Goal: Find specific page/section: Find specific page/section

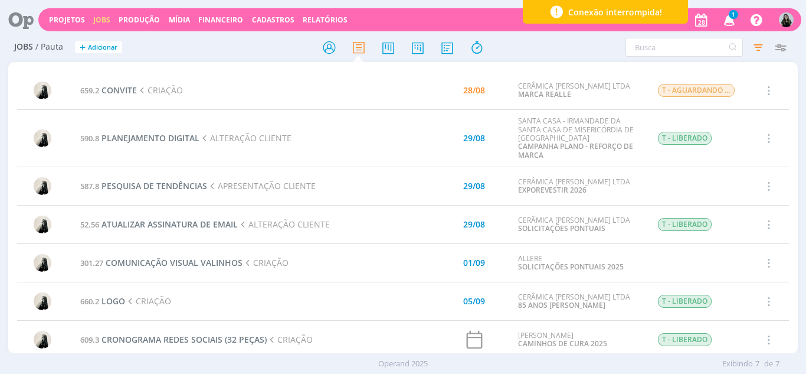
click at [726, 22] on icon "button" at bounding box center [730, 19] width 21 height 20
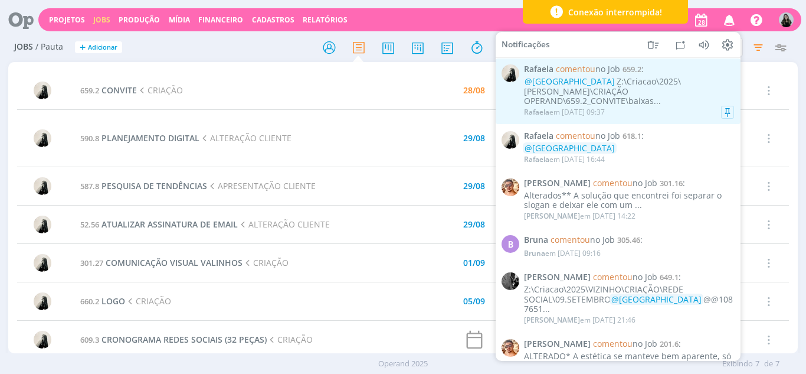
click at [595, 93] on div "@[GEOGRAPHIC_DATA] Z:\Criacao\2025\[PERSON_NAME]\CRIAÇÃO OPERAND\659.2_CONVITE\…" at bounding box center [629, 92] width 210 height 30
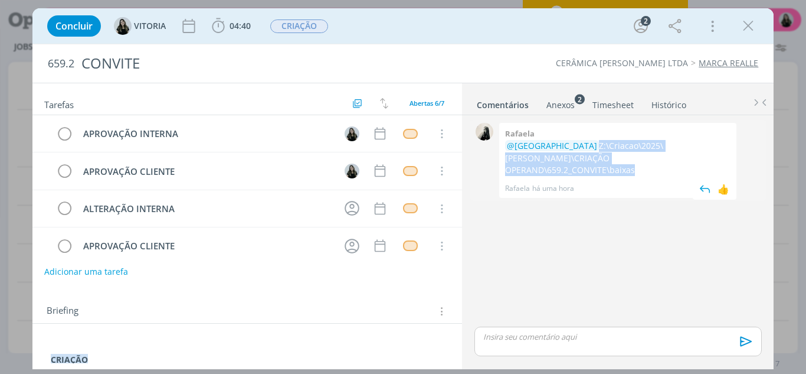
drag, startPoint x: 547, startPoint y: 142, endPoint x: 658, endPoint y: 158, distance: 111.5
click at [658, 158] on p "@[GEOGRAPHIC_DATA] Z:\Criacao\2025\[PERSON_NAME]\CRIAÇÃO OPERAND\659.2_CONVITE\…" at bounding box center [617, 158] width 225 height 36
copy p "Z:\Criacao\2025\[PERSON_NAME]\CRIAÇÃO OPERAND\659.2_CONVITE\baixas"
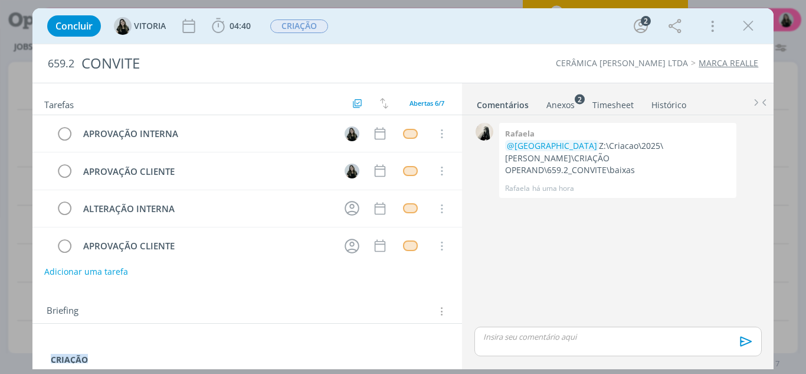
click at [49, 81] on h2 "659.2 CONVITE" at bounding box center [253, 63] width 410 height 38
drag, startPoint x: 17, startPoint y: 104, endPoint x: 75, endPoint y: -51, distance: 165.7
click at [75, 0] on html "Projetos Jobs Produção [GEOGRAPHIC_DATA] Financeiro Cadastros Relatórios Notifi…" at bounding box center [403, 187] width 806 height 374
